Goal: Task Accomplishment & Management: Manage account settings

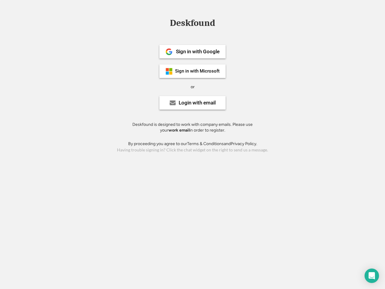
click at [192, 86] on div "or" at bounding box center [193, 87] width 4 height 6
click at [192, 24] on div "Deskfound" at bounding box center [192, 22] width 51 height 9
click at [164, 23] on div "Deskfound" at bounding box center [192, 23] width 385 height 11
click at [192, 24] on div "Deskfound" at bounding box center [192, 22] width 51 height 9
click at [192, 87] on div "or" at bounding box center [193, 87] width 4 height 6
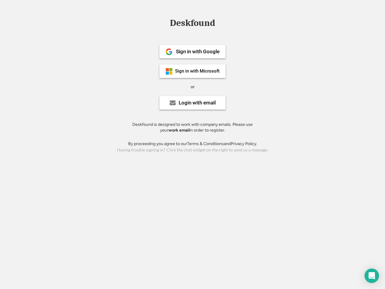
click at [192, 51] on div "Sign in with Google" at bounding box center [198, 51] width 44 height 5
click at [198, 51] on div "Sign in with Google" at bounding box center [198, 51] width 44 height 5
click at [169, 52] on img at bounding box center [168, 51] width 7 height 7
click at [192, 71] on div "Sign in with Microsoft" at bounding box center [197, 71] width 45 height 5
click at [198, 71] on div "Sign in with Microsoft" at bounding box center [197, 71] width 45 height 5
